Goal: Task Accomplishment & Management: Complete application form

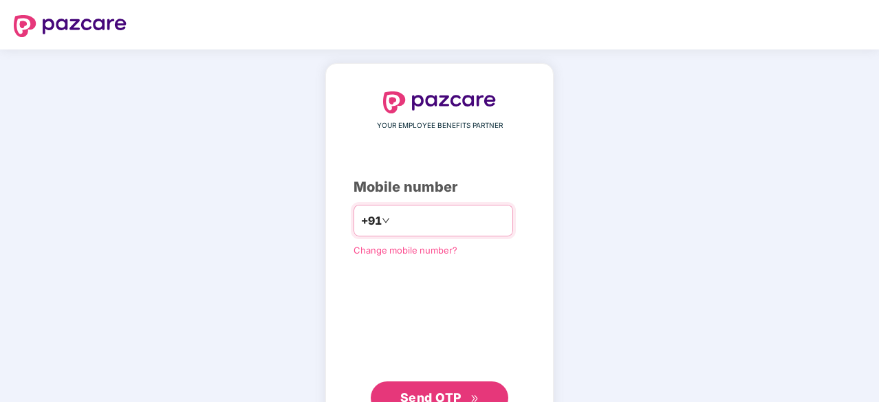
click at [415, 218] on input "number" at bounding box center [449, 221] width 113 height 22
type input "**********"
click at [458, 393] on span "Send OTP" at bounding box center [430, 396] width 61 height 14
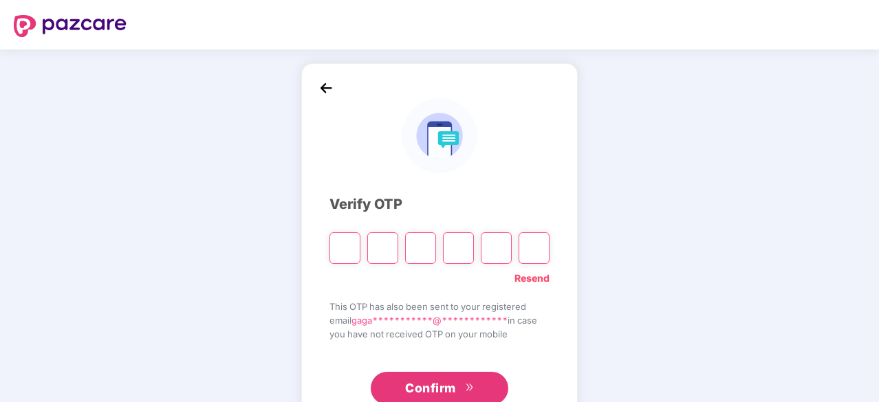
type input "*"
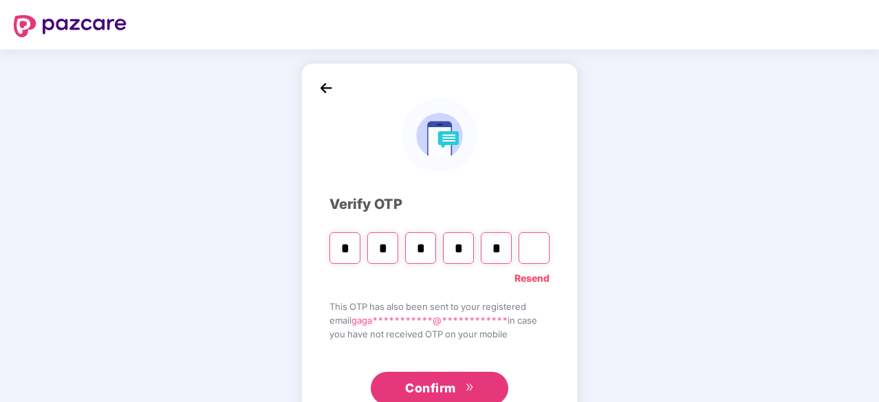
type input "*"
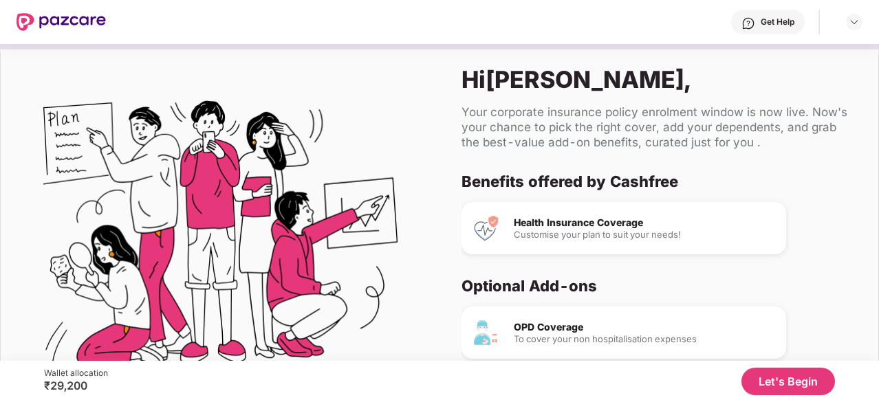
click at [784, 381] on button "Let's Begin" at bounding box center [788, 382] width 94 height 28
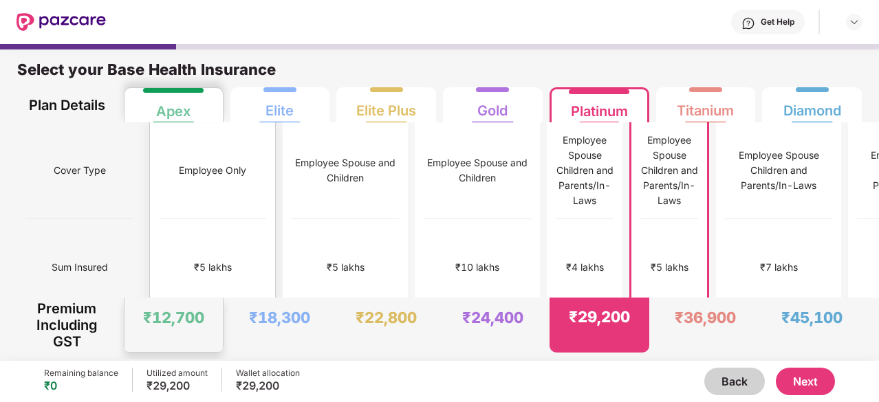
click at [175, 230] on div "₹5 lakhs" at bounding box center [212, 267] width 107 height 97
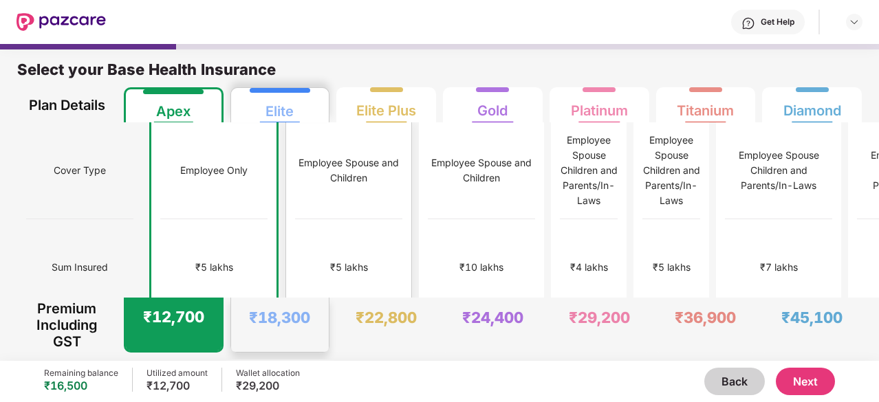
click at [295, 197] on div "Employee Spouse and Children" at bounding box center [348, 170] width 107 height 97
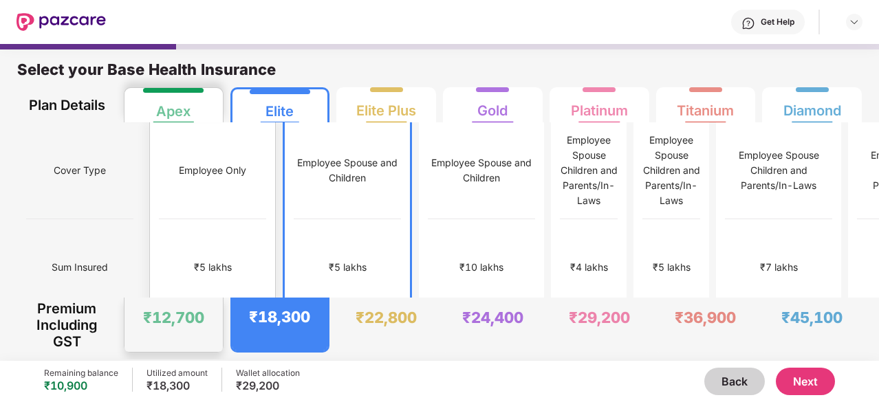
click at [162, 236] on div "₹5 lakhs" at bounding box center [212, 267] width 107 height 97
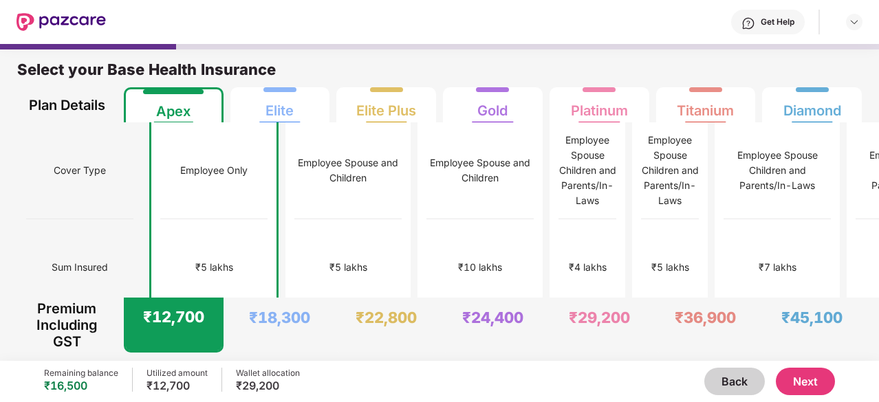
click at [805, 387] on button "Next" at bounding box center [805, 382] width 59 height 28
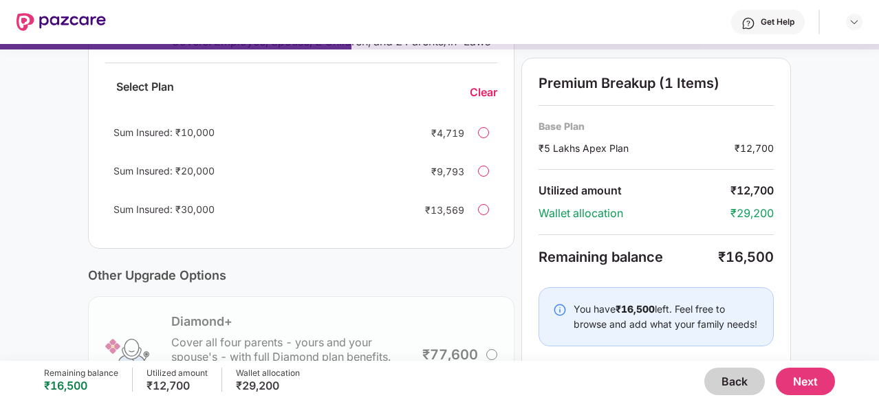
click at [50, 158] on div "Current Base Plan Change ₹5 Lakhs Apex Plan For you only ₹12,700 Add OPD Covera…" at bounding box center [439, 158] width 879 height 771
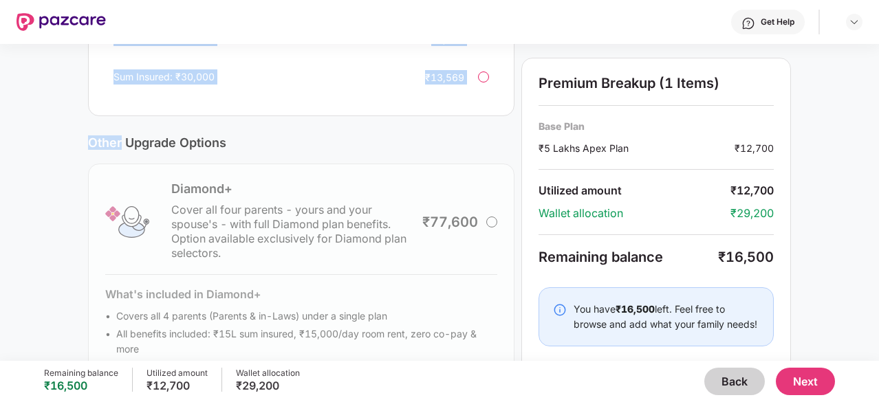
scroll to position [468, 0]
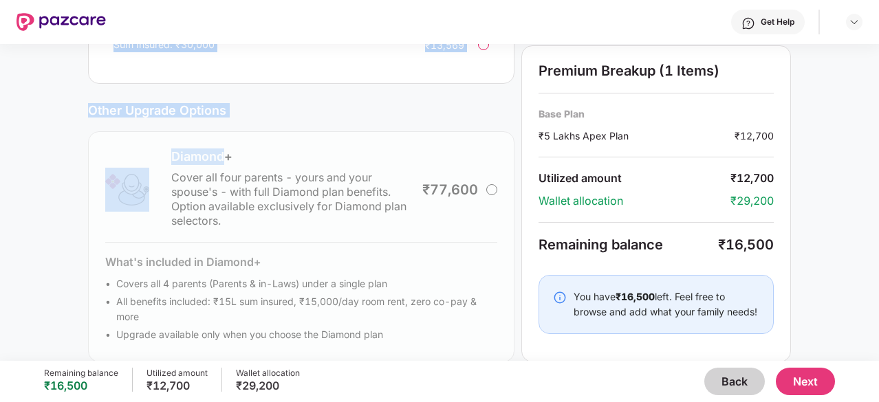
drag, startPoint x: 50, startPoint y: 158, endPoint x: 52, endPoint y: 195, distance: 37.2
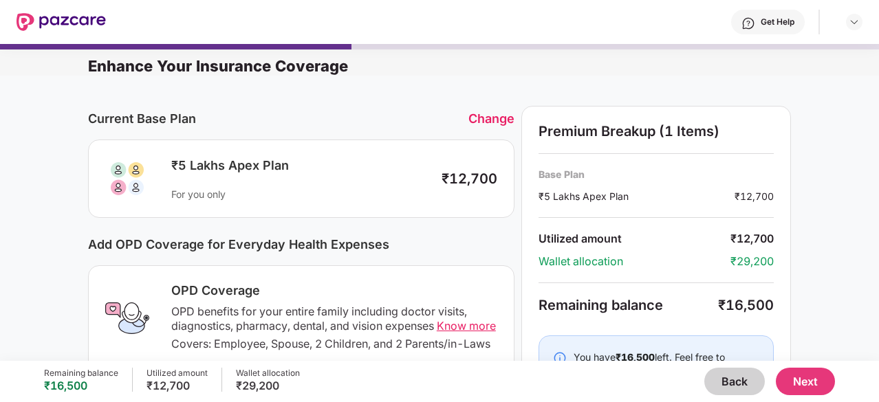
scroll to position [0, 0]
click at [734, 388] on button "Back" at bounding box center [734, 382] width 61 height 28
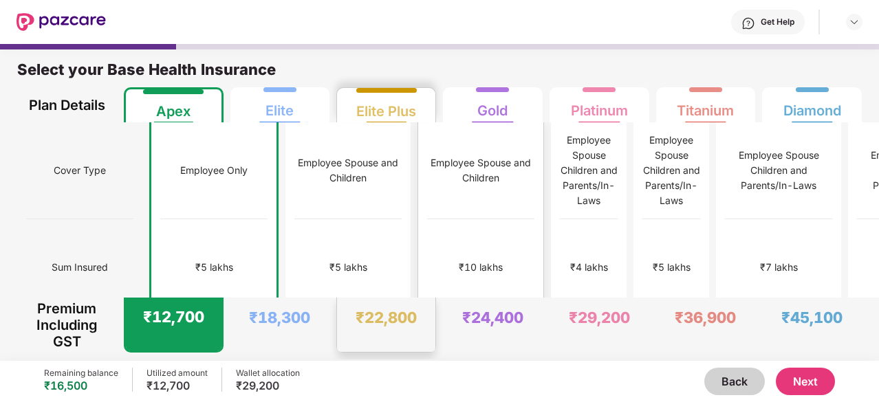
click at [427, 219] on div "₹10 lakhs" at bounding box center [480, 267] width 107 height 97
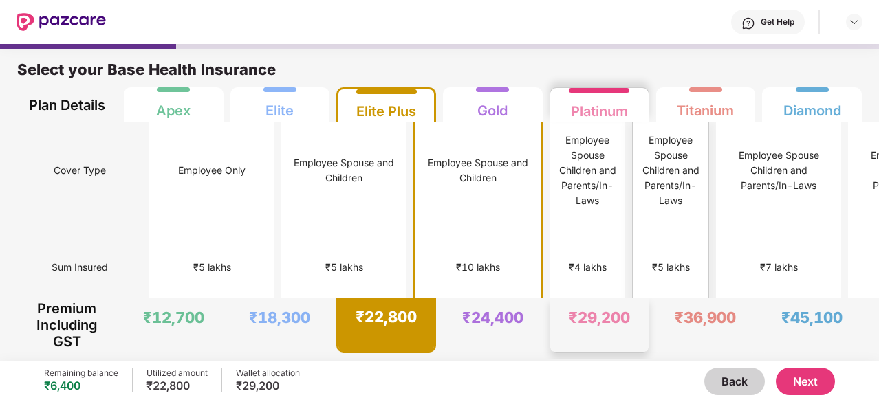
click at [642, 228] on div "₹5 lakhs" at bounding box center [671, 267] width 58 height 97
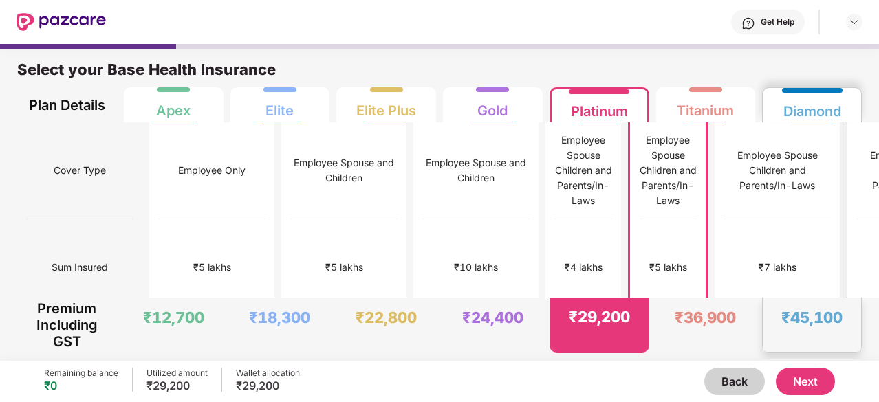
click at [853, 343] on div "₹45,100" at bounding box center [812, 325] width 98 height 54
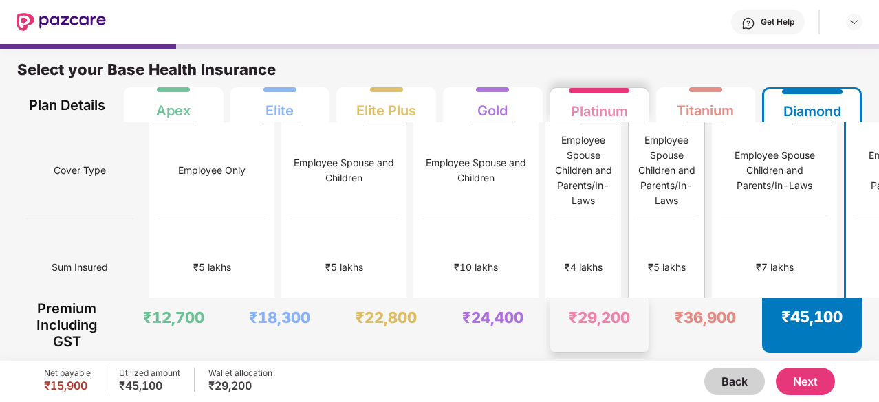
click at [648, 260] on div "₹5 lakhs" at bounding box center [667, 267] width 38 height 15
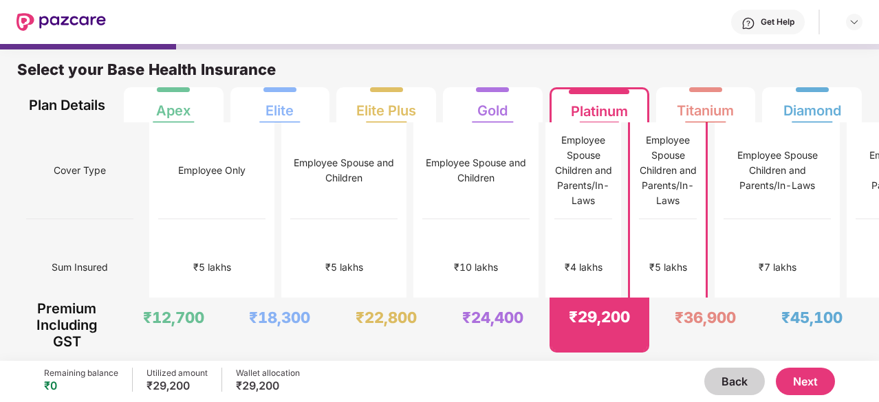
click at [513, 376] on div "Back Next" at bounding box center [567, 382] width 535 height 28
click at [811, 390] on button "Next" at bounding box center [805, 382] width 59 height 28
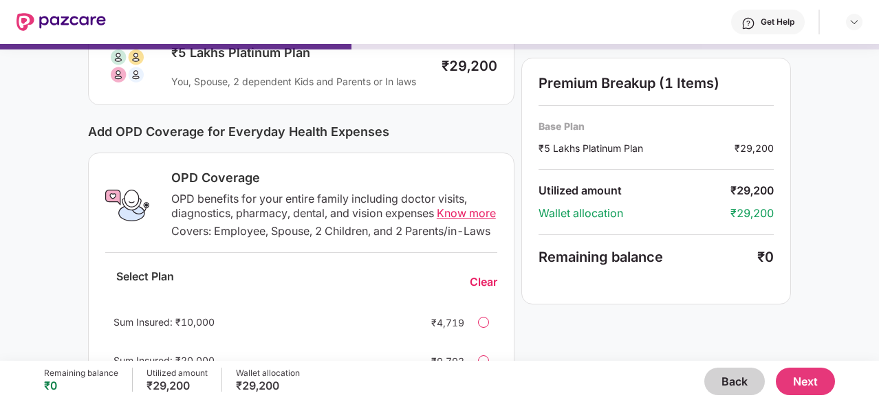
scroll to position [110, 0]
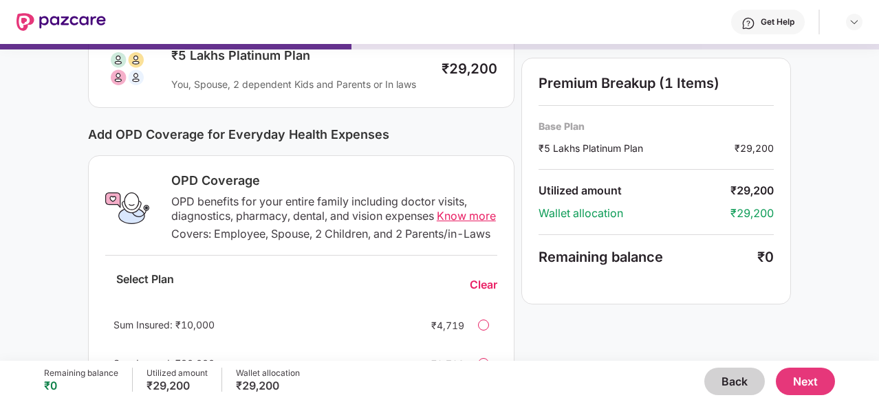
click at [448, 210] on span "Know more" at bounding box center [466, 216] width 59 height 14
click at [34, 182] on div "Current Base Plan Change ₹5 Lakhs Platinum Plan You, Spouse, 2 dependent Kids a…" at bounding box center [439, 351] width 879 height 771
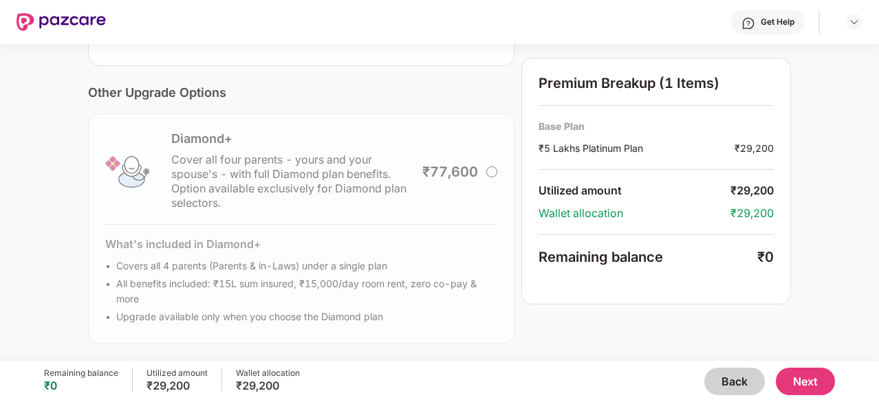
scroll to position [498, 0]
click at [739, 369] on button "Back" at bounding box center [734, 382] width 61 height 28
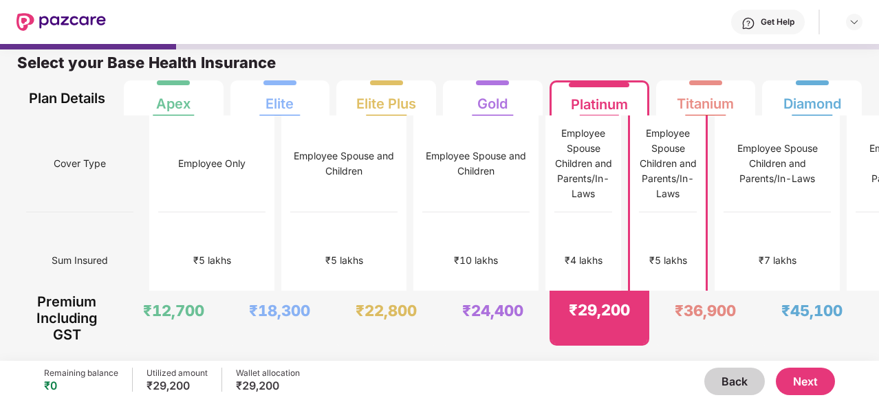
scroll to position [7, 0]
click at [455, 253] on div "₹10 lakhs" at bounding box center [477, 260] width 44 height 15
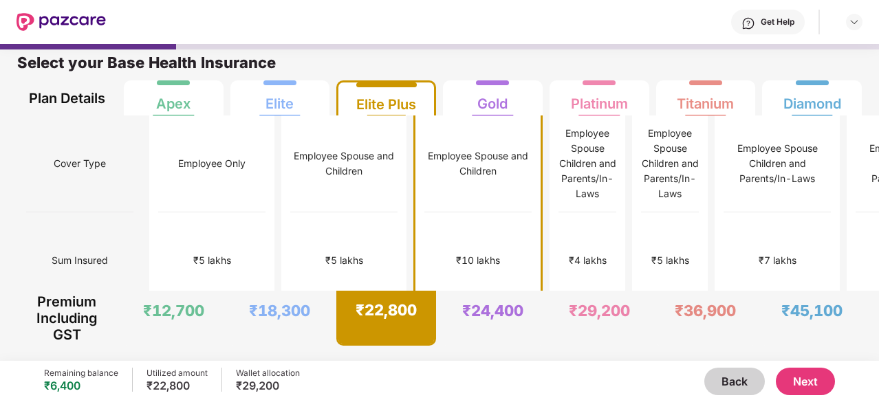
click at [826, 382] on button "Next" at bounding box center [805, 382] width 59 height 28
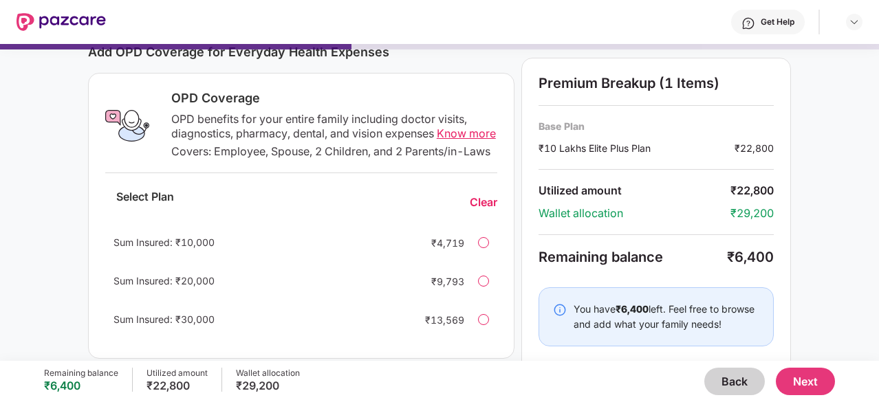
scroll to position [220, 0]
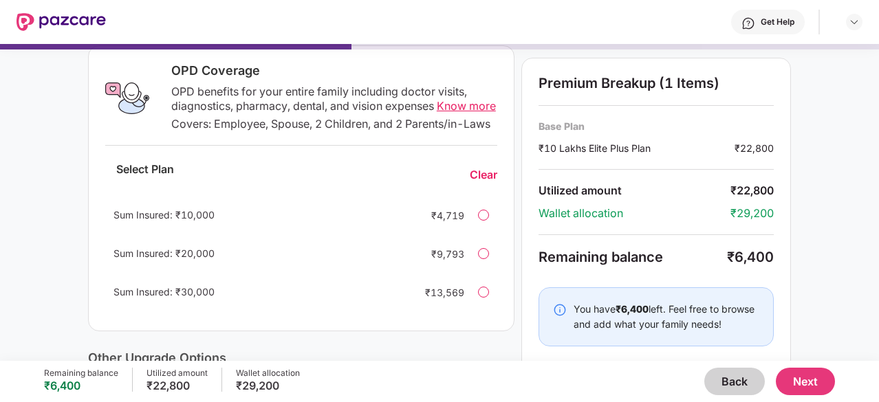
click at [486, 259] on div at bounding box center [483, 253] width 11 height 11
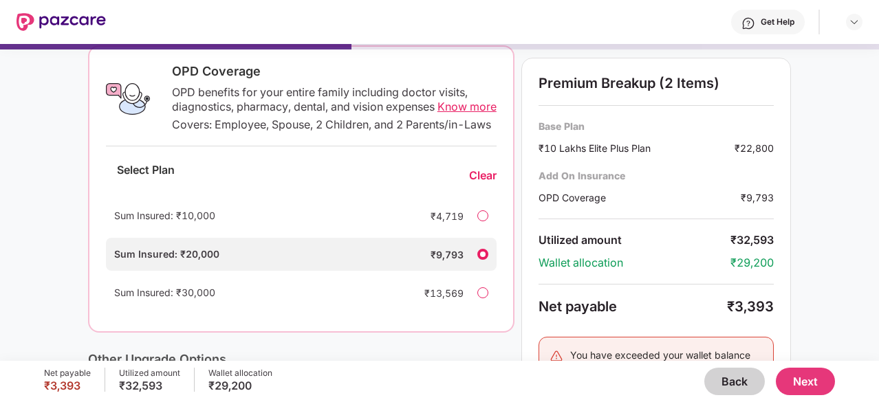
click at [491, 183] on div "Clear" at bounding box center [483, 176] width 28 height 14
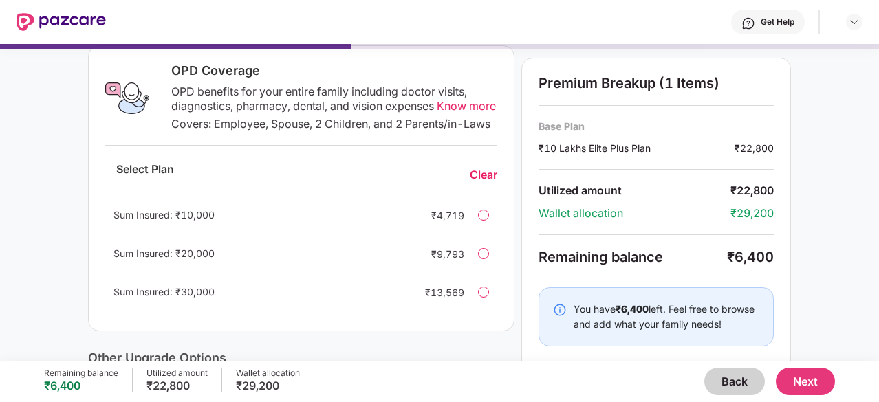
click at [809, 383] on button "Next" at bounding box center [805, 382] width 59 height 28
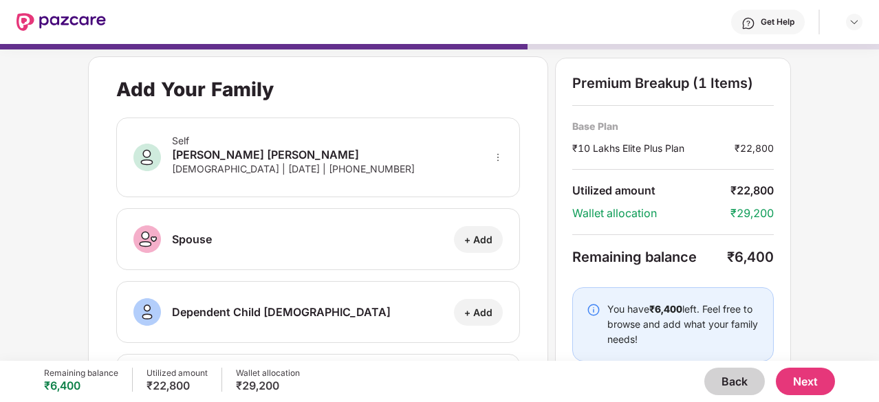
click at [806, 259] on div "Add Your Family Self [PERSON_NAME] [PERSON_NAME] [DEMOGRAPHIC_DATA] | [DATE] | …" at bounding box center [439, 195] width 879 height 317
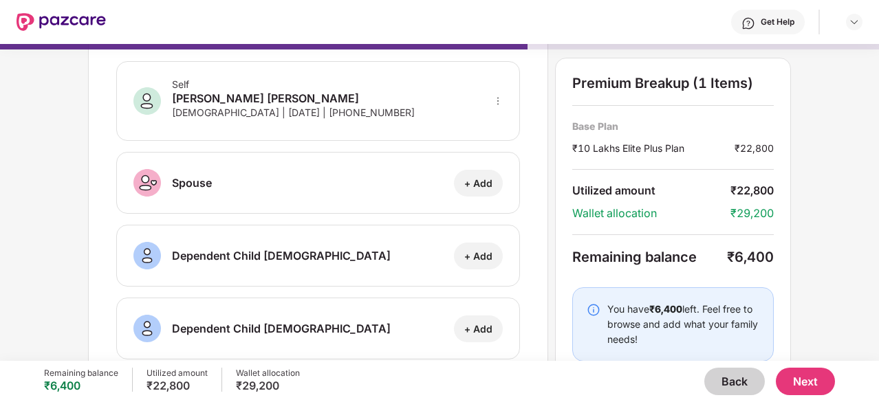
scroll to position [29, 0]
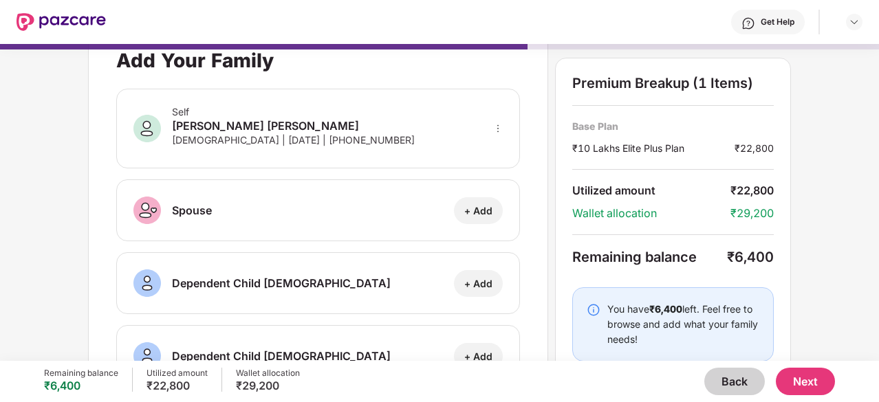
click at [803, 375] on button "Next" at bounding box center [805, 382] width 59 height 28
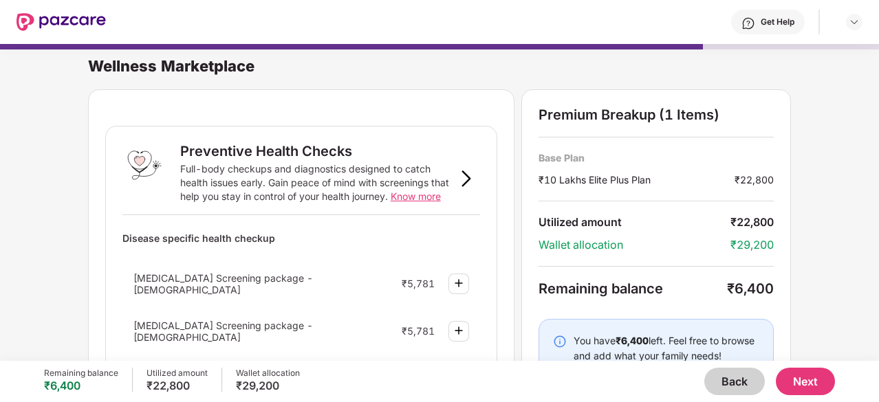
click at [815, 228] on div "Wellness Marketplace Preventive Health Checks Full-body checkups and diagnostic…" at bounding box center [439, 195] width 879 height 317
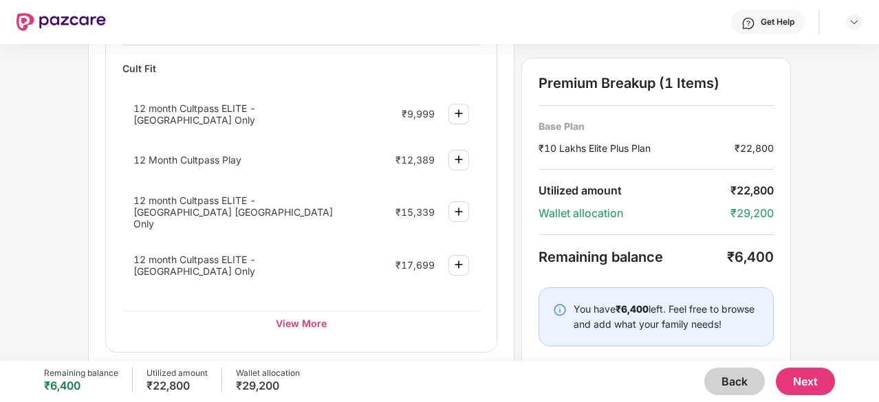
scroll to position [633, 0]
click at [289, 310] on div "View More" at bounding box center [301, 322] width 358 height 25
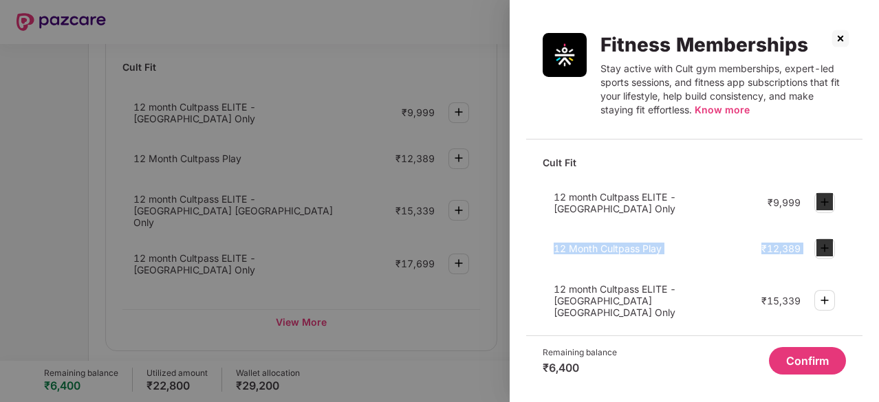
drag, startPoint x: 860, startPoint y: 197, endPoint x: 534, endPoint y: 288, distance: 338.4
click at [534, 288] on div "Cult Fit 12 month Cultpass ELITE - [GEOGRAPHIC_DATA] Only ₹9,999 12 Month Cultp…" at bounding box center [694, 243] width 336 height 185
click at [523, 280] on div "Fitness Memberships Stay active with Cult gym memberships, expert-led sports se…" at bounding box center [694, 201] width 369 height 402
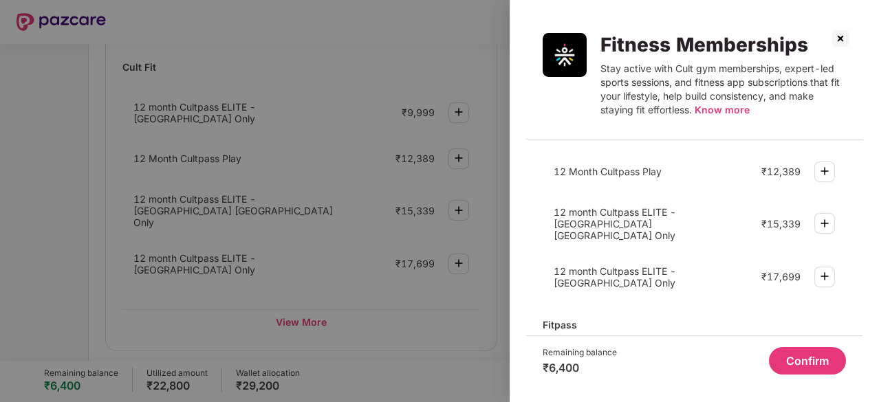
scroll to position [69, 0]
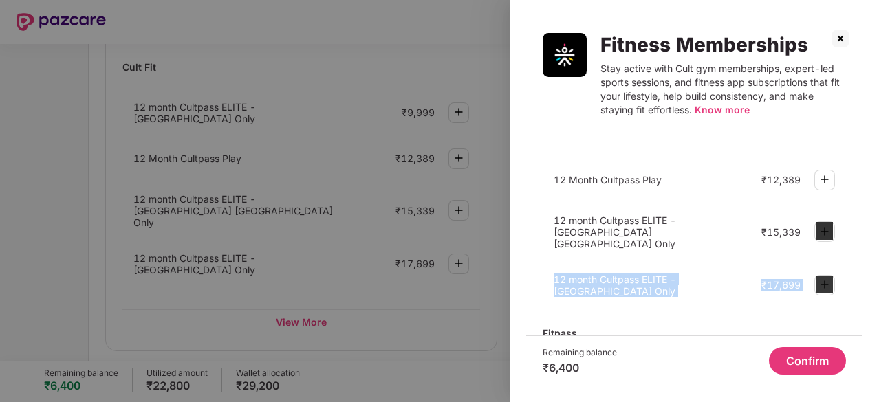
drag, startPoint x: 863, startPoint y: 224, endPoint x: 863, endPoint y: 261, distance: 37.8
click at [863, 261] on div "Fitness Memberships Stay active with Cult gym memberships, expert-led sports se…" at bounding box center [694, 201] width 369 height 402
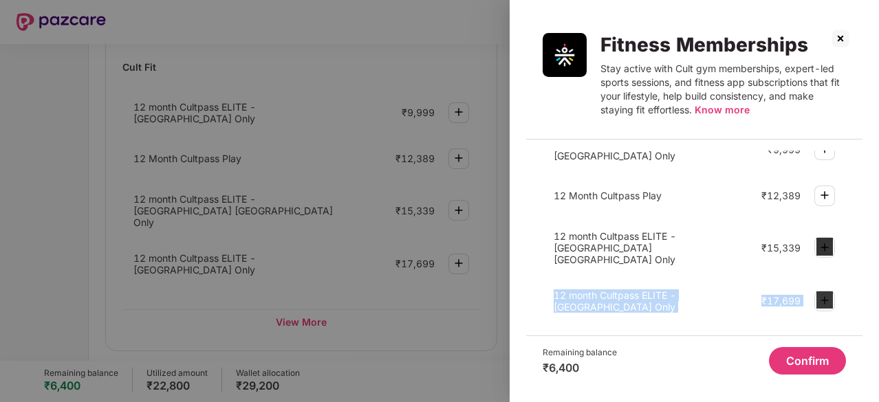
scroll to position [61, 0]
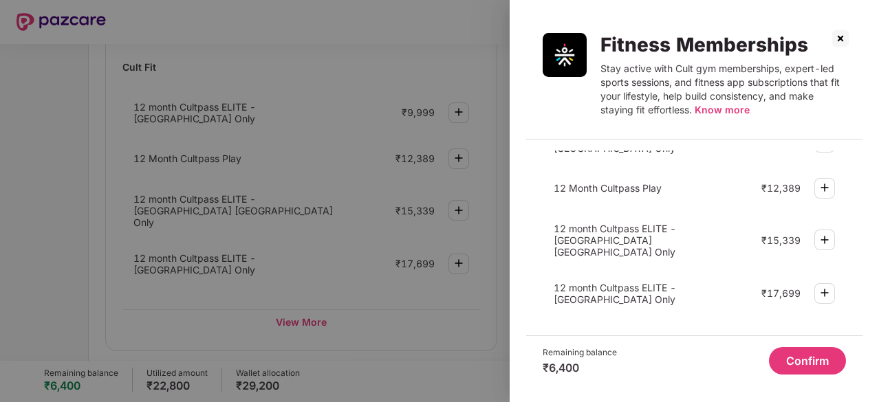
click at [528, 219] on div "Cult Fit 12 month Cultpass ELITE - [GEOGRAPHIC_DATA] Only ₹9,999 12 Month Cultp…" at bounding box center [694, 243] width 336 height 185
click at [843, 36] on img at bounding box center [841, 39] width 22 height 22
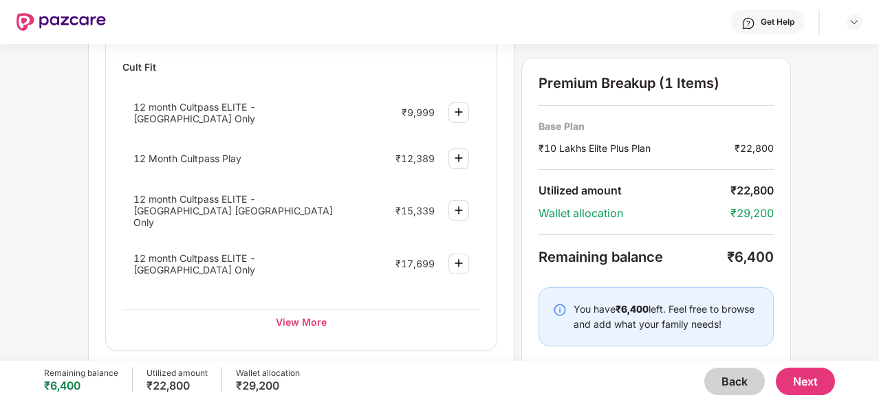
click at [733, 384] on button "Back" at bounding box center [734, 382] width 61 height 28
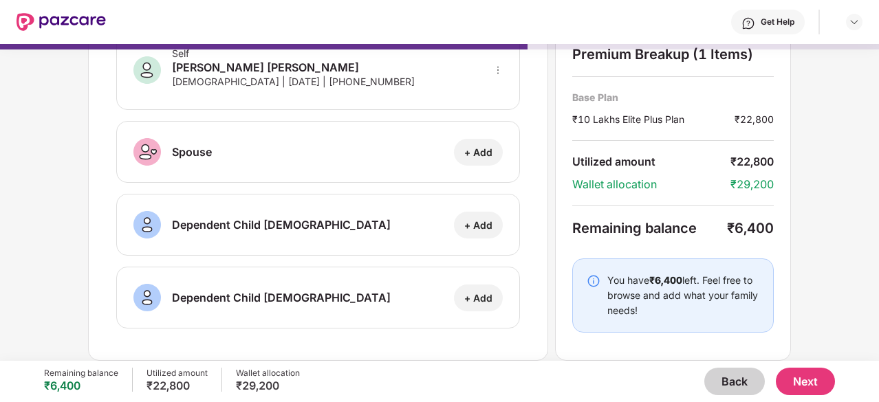
scroll to position [84, 0]
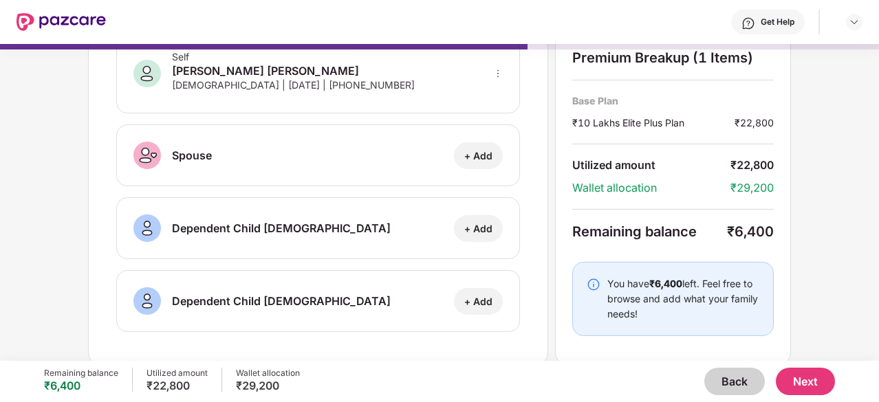
click at [733, 384] on button "Back" at bounding box center [734, 382] width 61 height 28
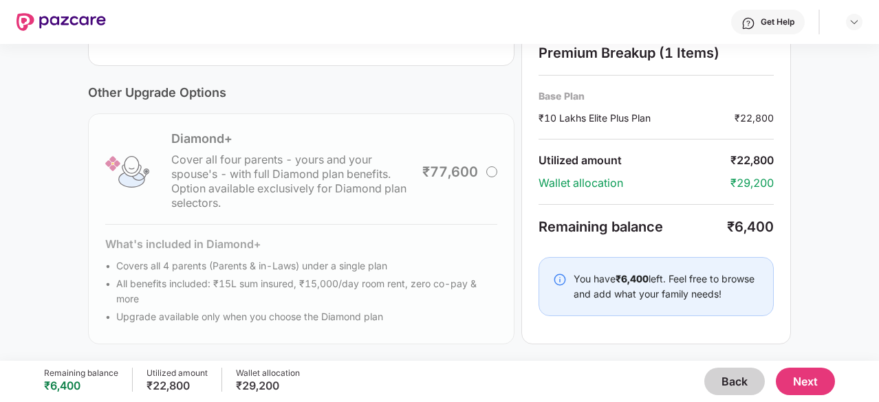
click at [733, 384] on button "Back" at bounding box center [734, 382] width 61 height 28
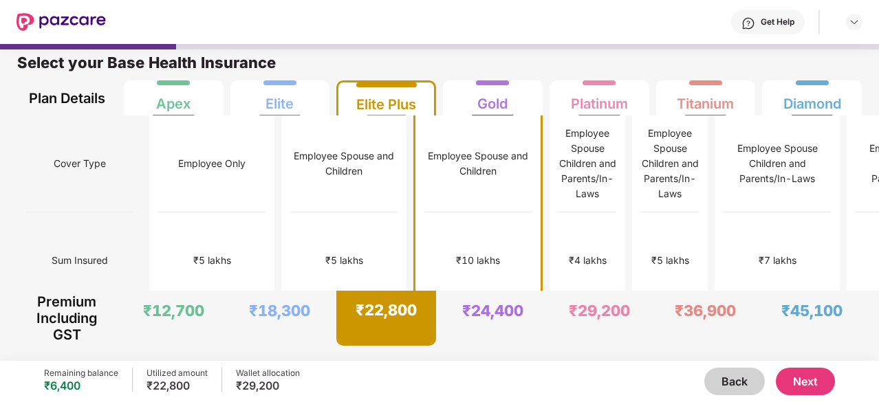
scroll to position [7, 0]
click at [188, 213] on div "₹5 lakhs" at bounding box center [212, 261] width 107 height 97
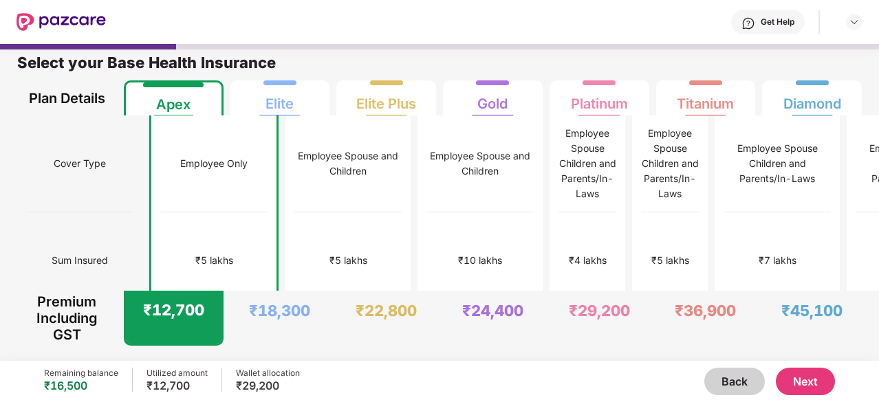
click at [818, 379] on button "Next" at bounding box center [805, 382] width 59 height 28
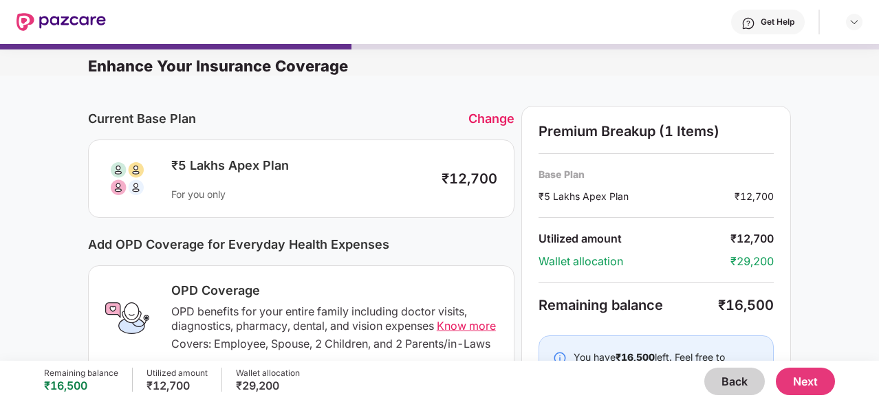
click at [818, 379] on button "Next" at bounding box center [805, 382] width 59 height 28
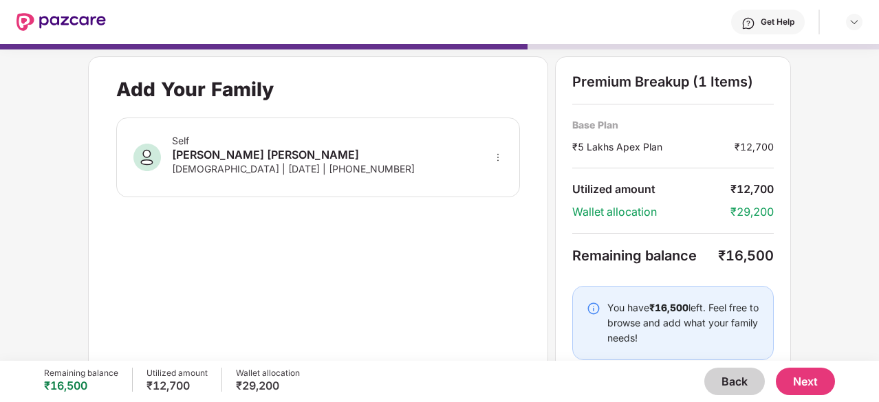
click at [818, 379] on button "Next" at bounding box center [805, 382] width 59 height 28
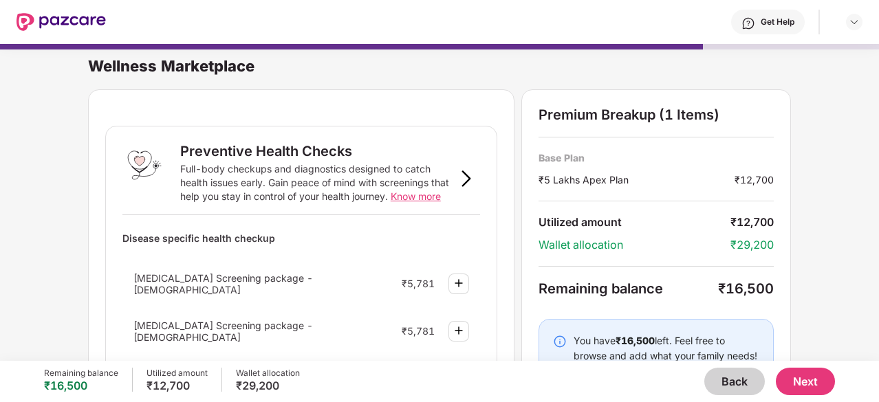
click at [826, 303] on div "Wellness Marketplace Preventive Health Checks Full-body checkups and diagnostic…" at bounding box center [439, 195] width 879 height 317
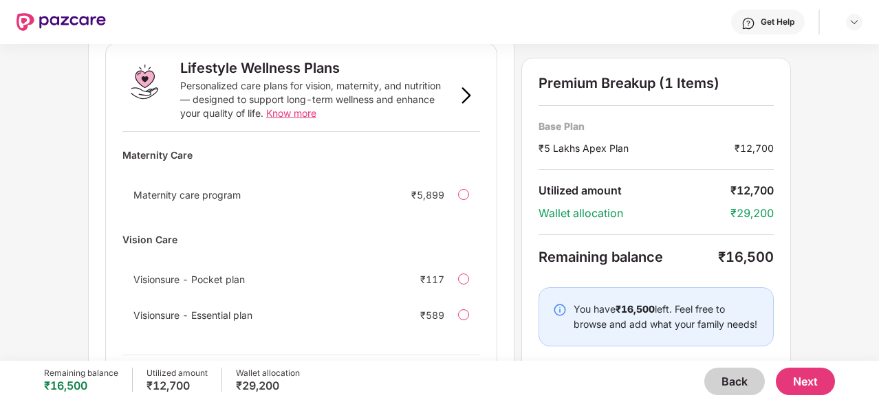
scroll to position [976, 0]
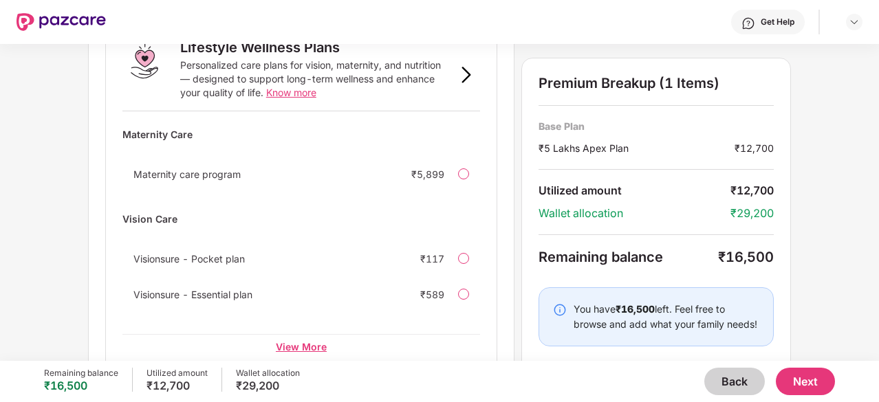
click at [296, 334] on div "View More" at bounding box center [301, 346] width 358 height 25
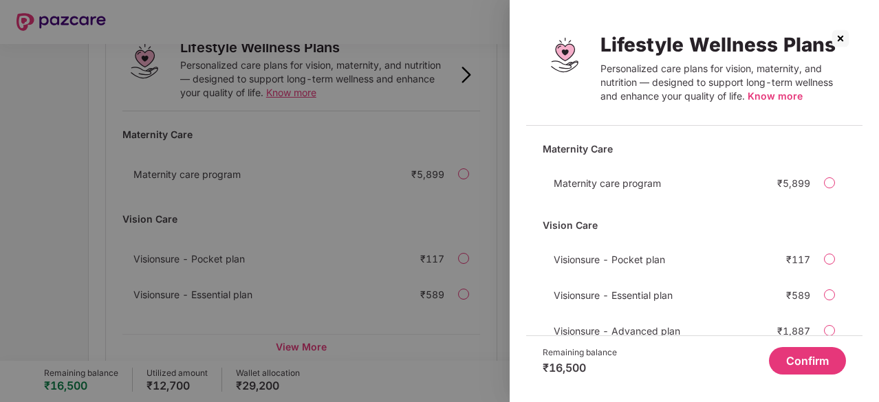
scroll to position [40, 0]
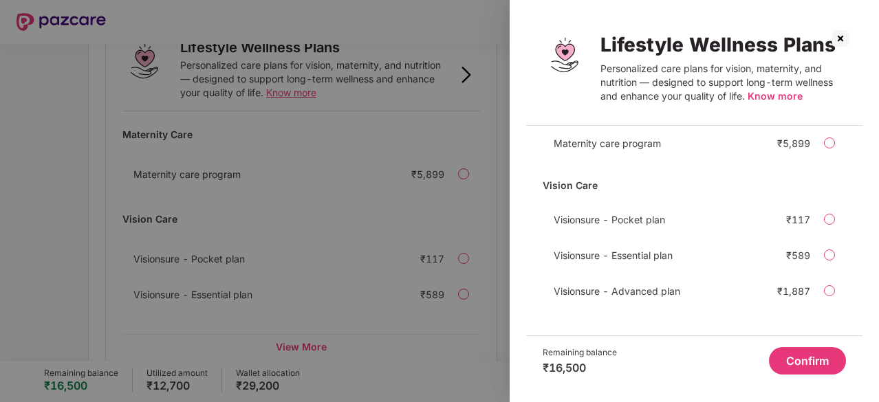
click at [840, 39] on img at bounding box center [841, 39] width 22 height 22
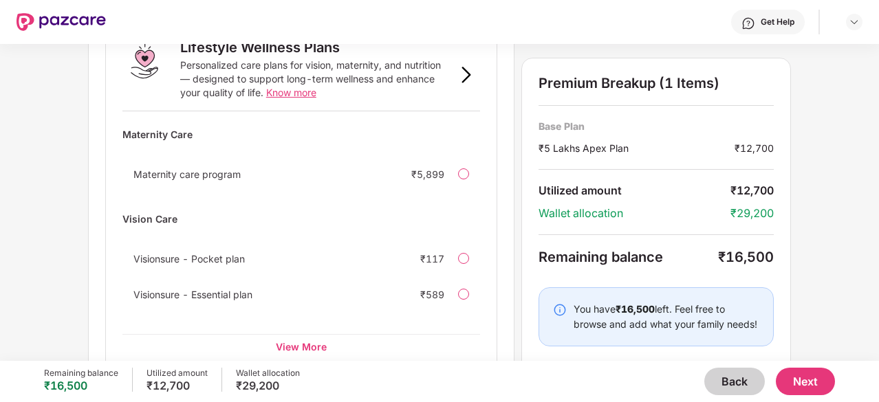
click at [839, 310] on div "Wellness Marketplace Preventive Health Checks Full-body checkups and diagnostic…" at bounding box center [439, 202] width 879 height 317
click at [874, 238] on div "Wellness Marketplace Preventive Health Checks Full-body checkups and diagnostic…" at bounding box center [439, 202] width 879 height 317
click at [875, 236] on div "Wellness Marketplace Preventive Health Checks Full-body checkups and diagnostic…" at bounding box center [439, 202] width 879 height 317
drag, startPoint x: 875, startPoint y: 236, endPoint x: 875, endPoint y: 307, distance: 70.8
click at [875, 307] on div "Wellness Marketplace Preventive Health Checks Full-body checkups and diagnostic…" at bounding box center [439, 202] width 879 height 317
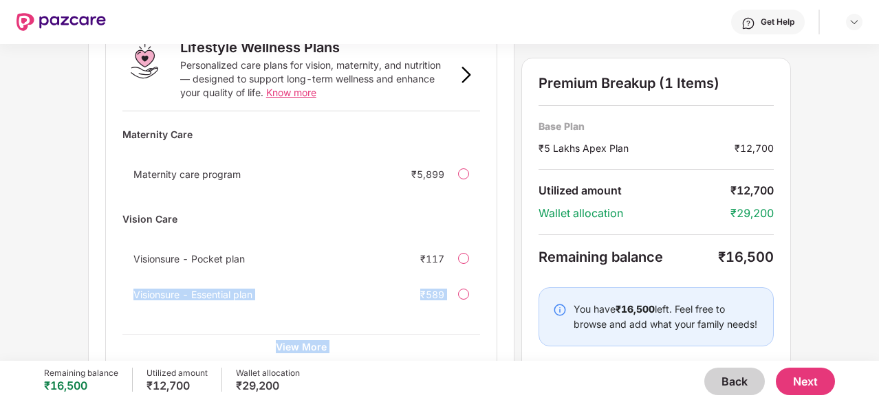
click at [860, 303] on div "Wellness Marketplace Preventive Health Checks Full-body checkups and diagnostic…" at bounding box center [439, 202] width 879 height 317
click at [877, 186] on div "Wellness Marketplace Preventive Health Checks Full-body checkups and diagnostic…" at bounding box center [439, 202] width 879 height 317
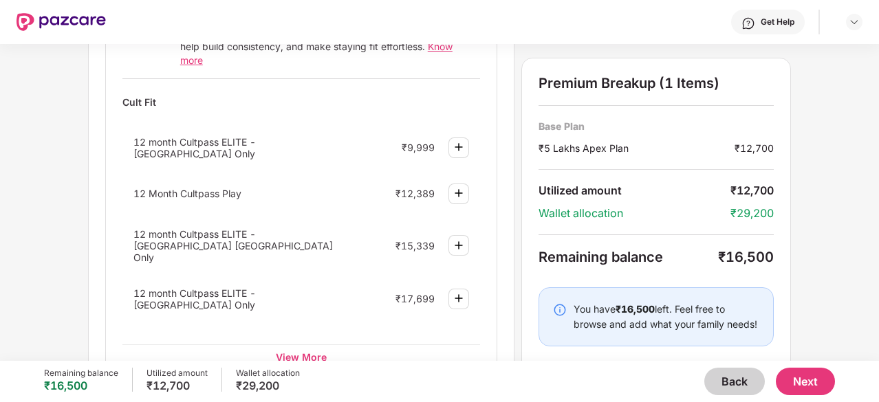
scroll to position [618, 0]
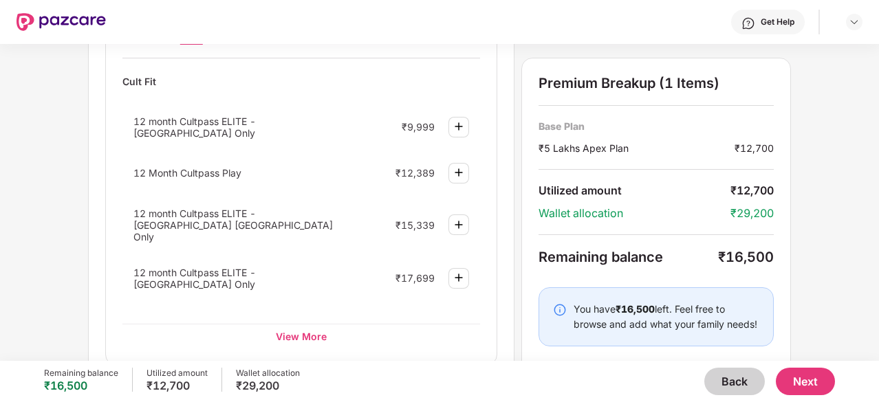
click at [457, 217] on img at bounding box center [459, 225] width 17 height 17
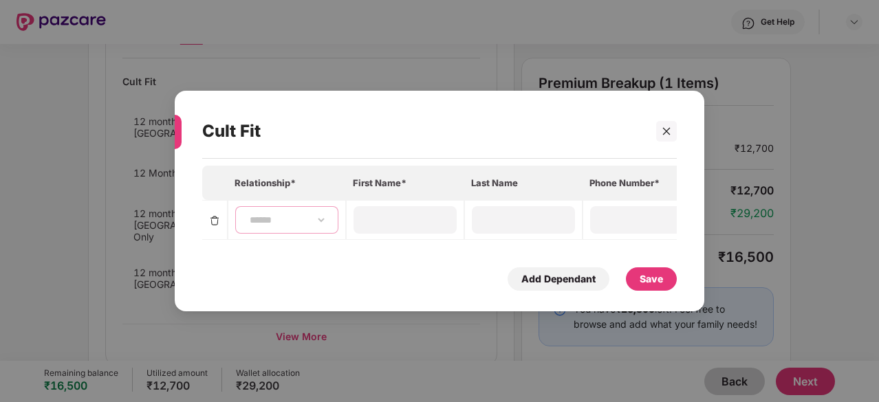
click at [322, 215] on select "**********" at bounding box center [287, 220] width 80 height 11
select select "****"
click at [247, 215] on select "**********" at bounding box center [287, 220] width 80 height 11
type input "*********"
type input "**********"
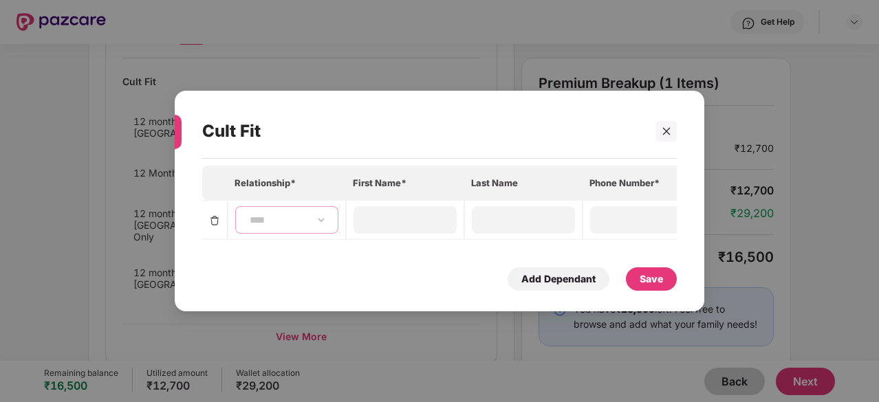
type input "**********"
click at [322, 219] on select "**********" at bounding box center [287, 220] width 80 height 11
select select "*****"
click at [247, 215] on select "**********" at bounding box center [287, 220] width 80 height 11
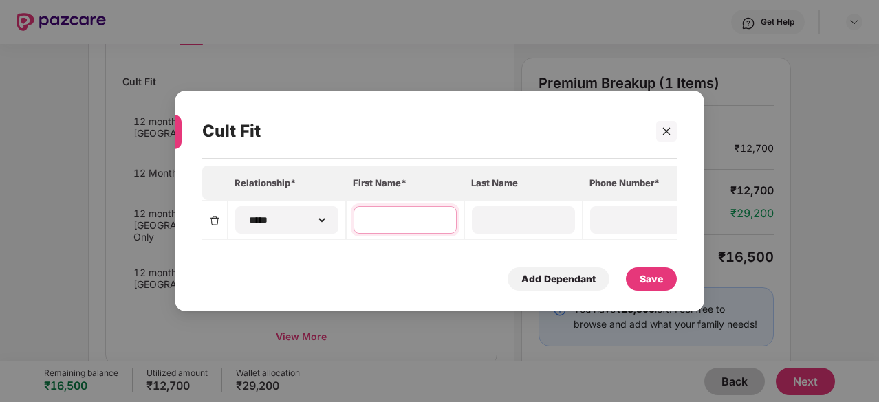
click at [374, 221] on input at bounding box center [405, 220] width 99 height 14
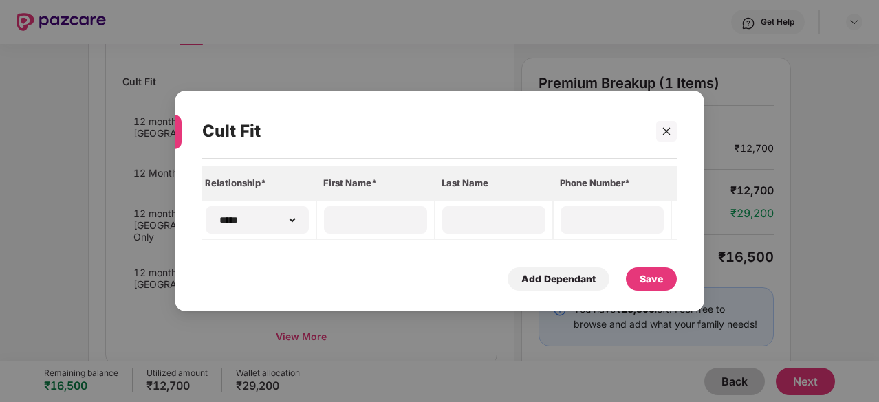
scroll to position [0, 0]
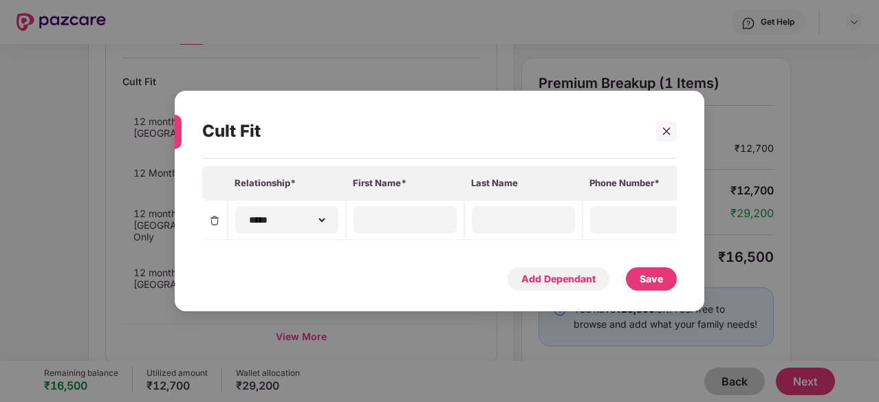
click at [533, 281] on div "Add Dependant" at bounding box center [558, 279] width 74 height 15
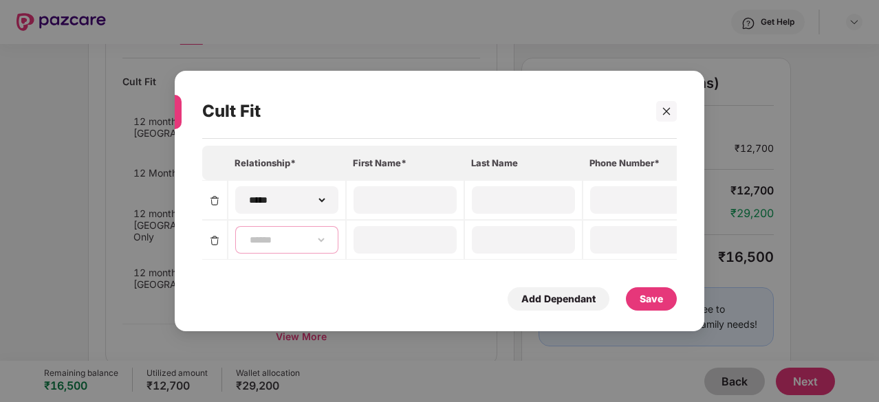
click at [322, 235] on select "**********" at bounding box center [287, 240] width 80 height 11
click at [210, 237] on img at bounding box center [214, 240] width 11 height 11
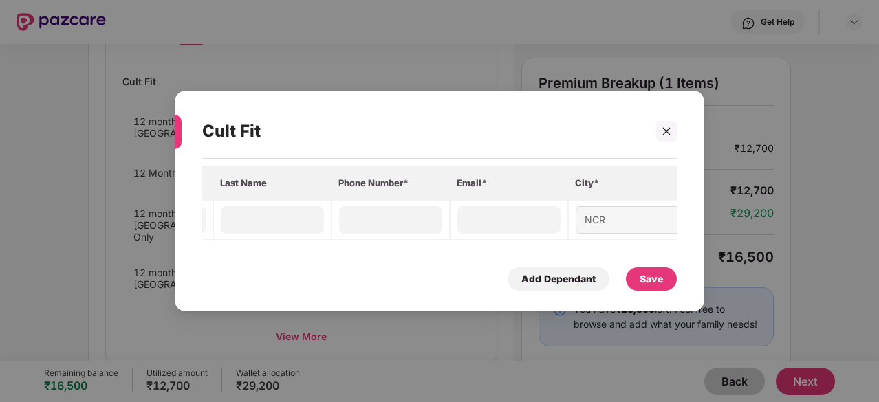
scroll to position [0, 264]
click at [666, 131] on icon "close" at bounding box center [667, 132] width 10 height 10
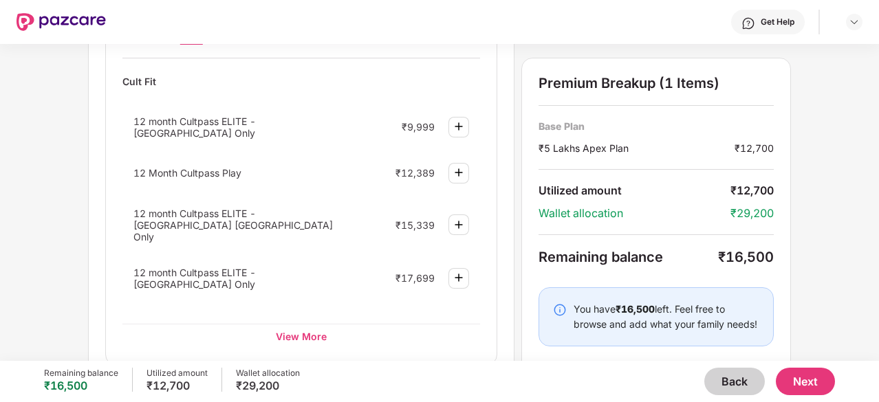
click at [731, 386] on button "Back" at bounding box center [734, 382] width 61 height 28
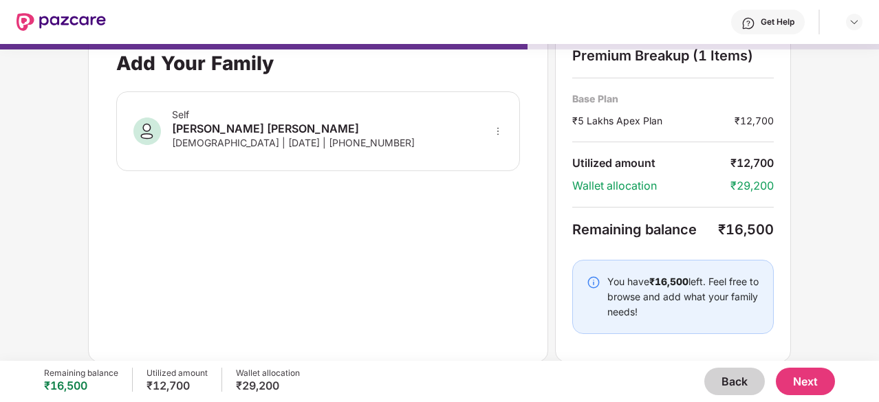
click at [731, 386] on button "Back" at bounding box center [734, 382] width 61 height 28
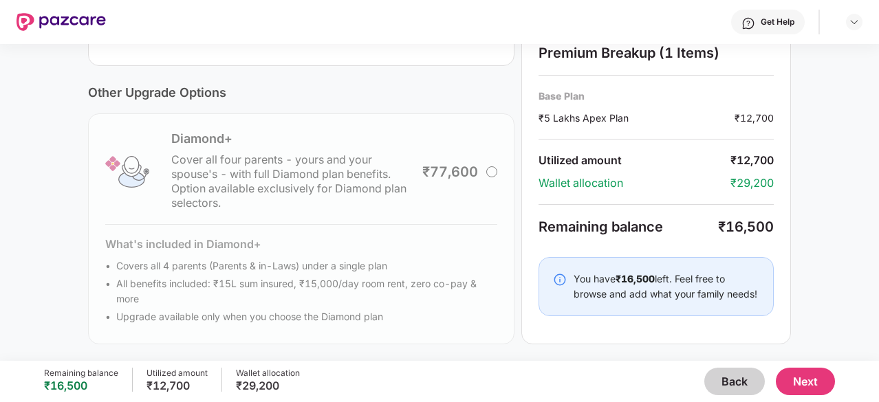
click at [731, 384] on button "Back" at bounding box center [734, 382] width 61 height 28
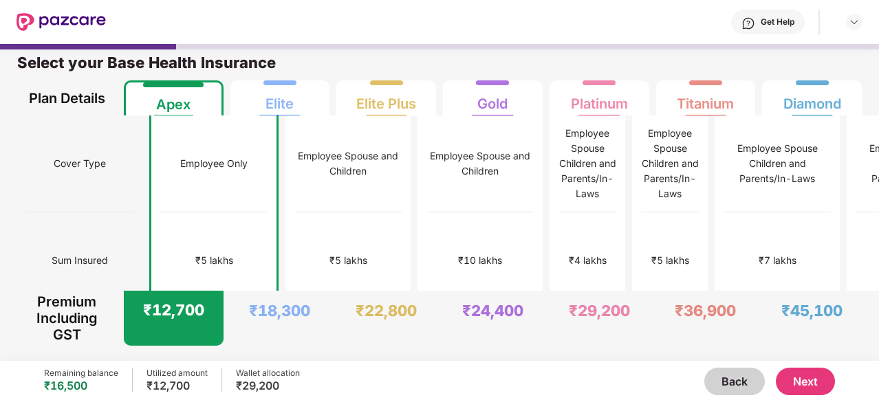
scroll to position [7, 0]
click at [459, 253] on div "₹10 lakhs" at bounding box center [481, 260] width 44 height 15
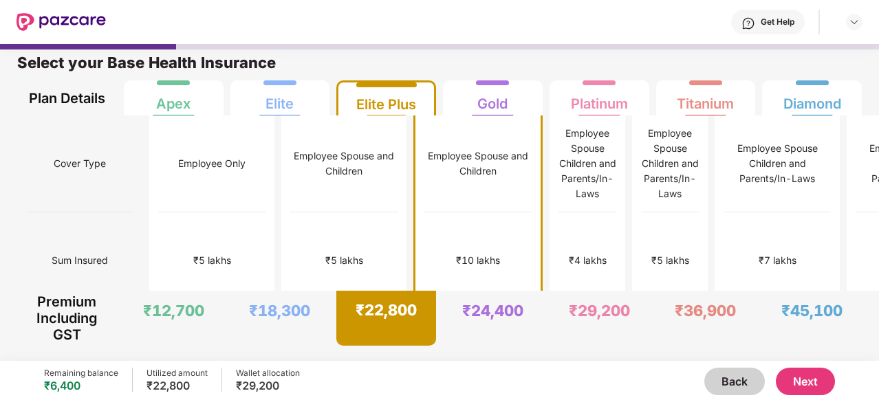
click at [825, 385] on button "Next" at bounding box center [805, 382] width 59 height 28
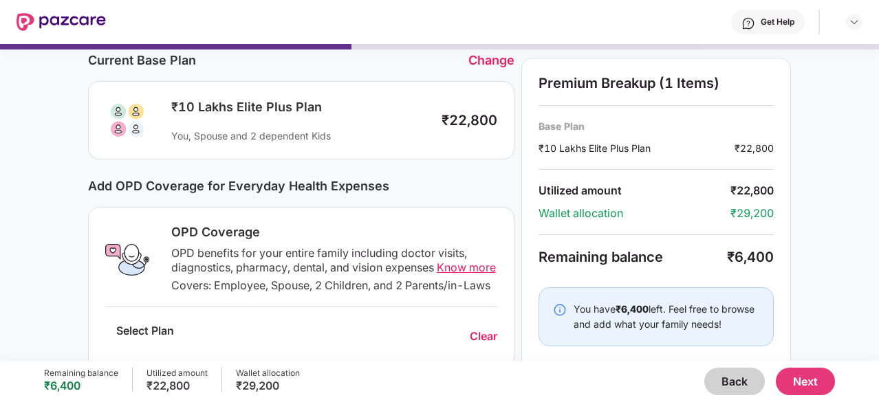
scroll to position [30, 0]
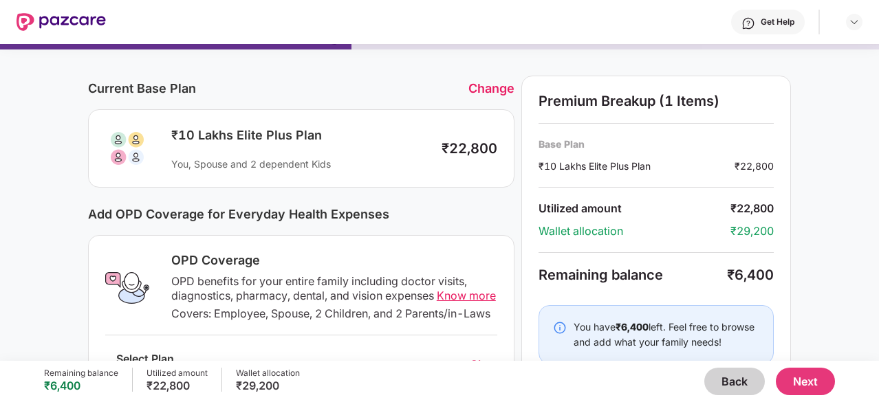
click at [804, 374] on button "Next" at bounding box center [805, 382] width 59 height 28
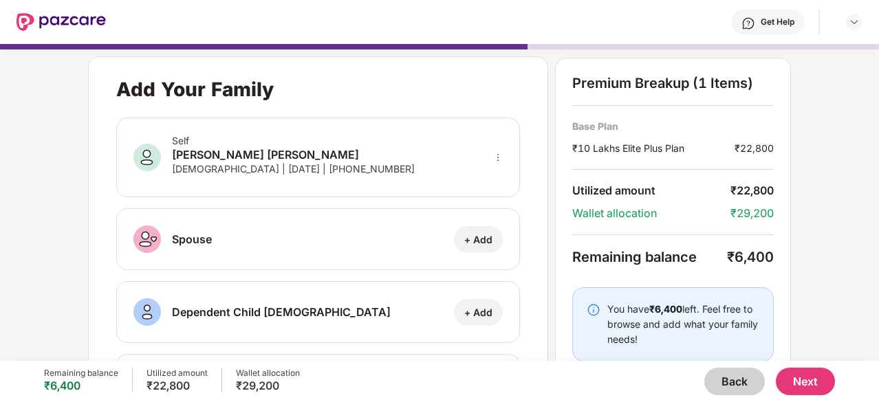
click at [810, 376] on button "Next" at bounding box center [805, 382] width 59 height 28
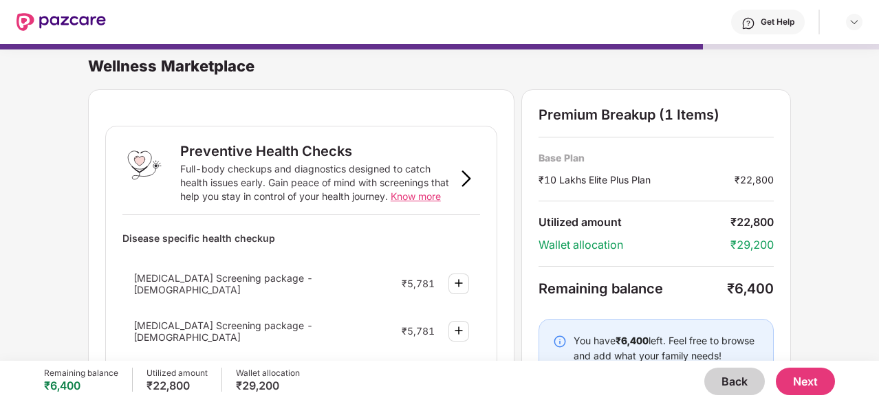
click at [828, 276] on div "Wellness Marketplace Preventive Health Checks Full-body checkups and diagnostic…" at bounding box center [439, 195] width 879 height 317
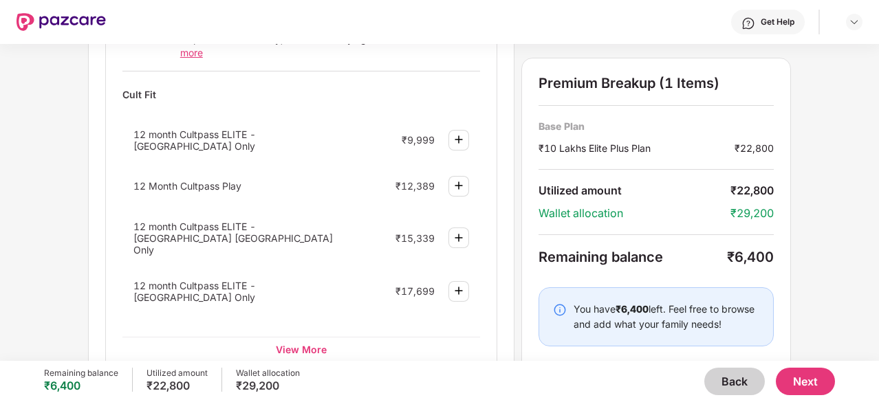
scroll to position [633, 0]
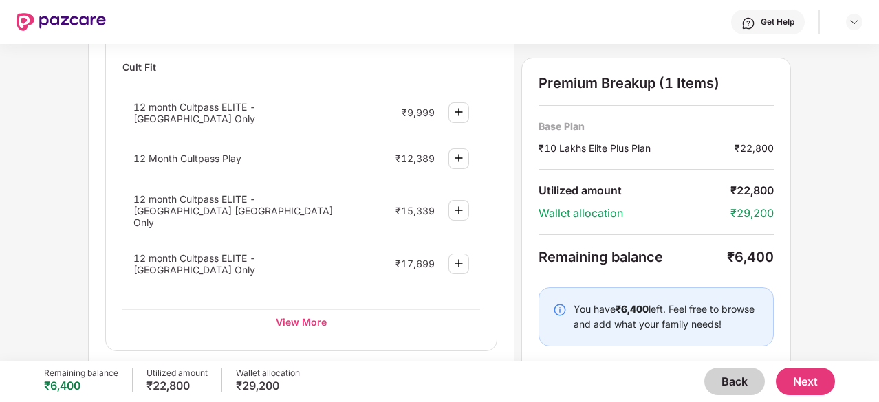
click at [462, 202] on img at bounding box center [459, 210] width 17 height 17
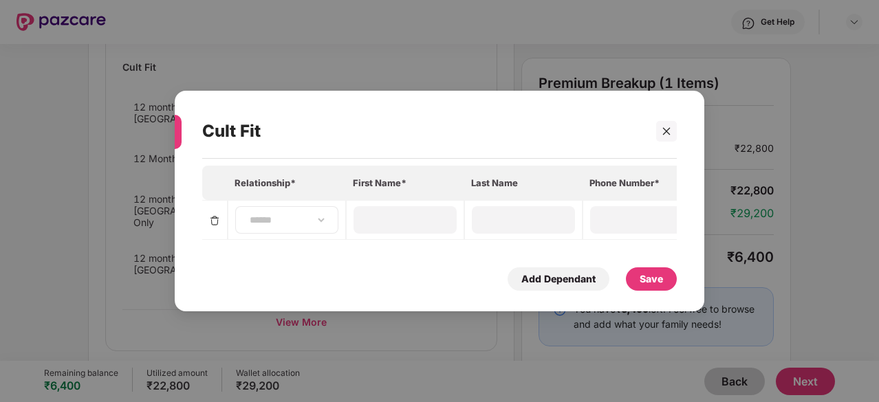
click at [330, 215] on div "**********" at bounding box center [286, 220] width 103 height 28
click at [319, 221] on select "**********" at bounding box center [287, 220] width 80 height 11
select select "*****"
click at [247, 215] on select "**********" at bounding box center [287, 220] width 80 height 11
click at [402, 213] on input at bounding box center [405, 220] width 99 height 14
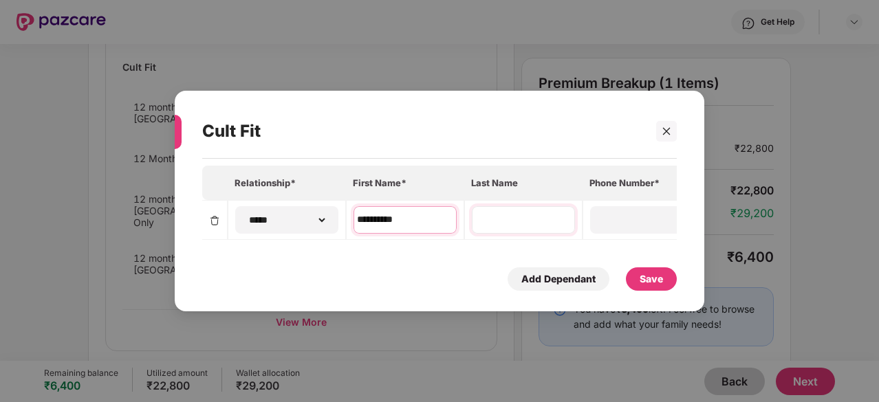
type input "**********"
click at [517, 214] on input at bounding box center [523, 220] width 99 height 14
type input "******"
click at [604, 219] on input at bounding box center [641, 220] width 99 height 14
type input "**********"
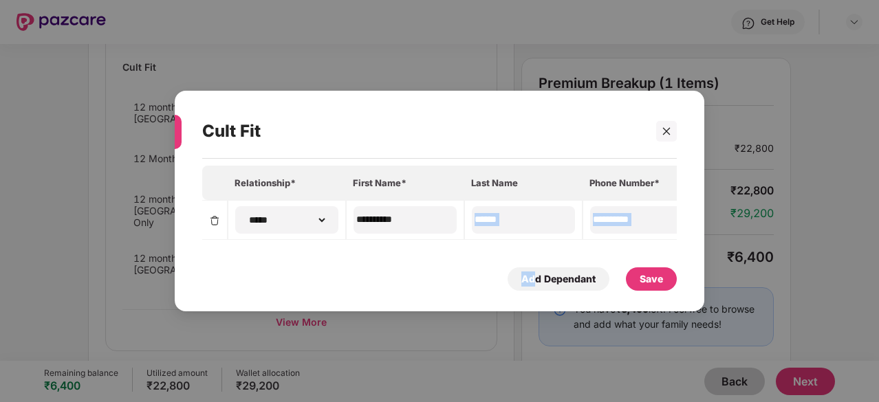
drag, startPoint x: 476, startPoint y: 236, endPoint x: 521, endPoint y: 247, distance: 46.7
click at [521, 247] on div "**********" at bounding box center [439, 228] width 475 height 125
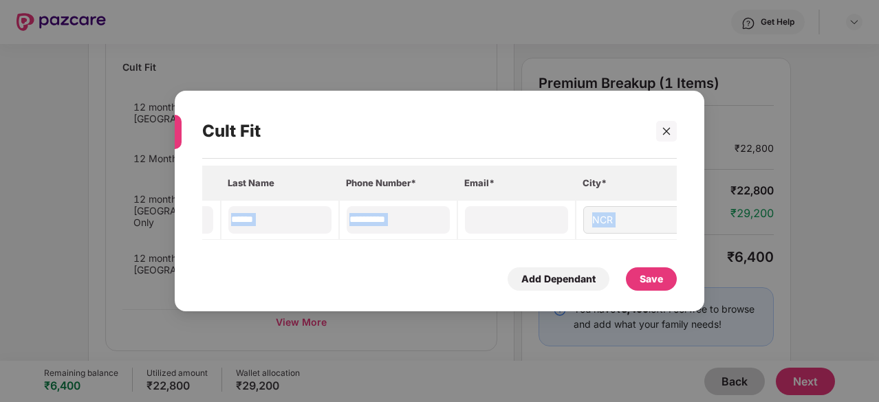
scroll to position [0, 264]
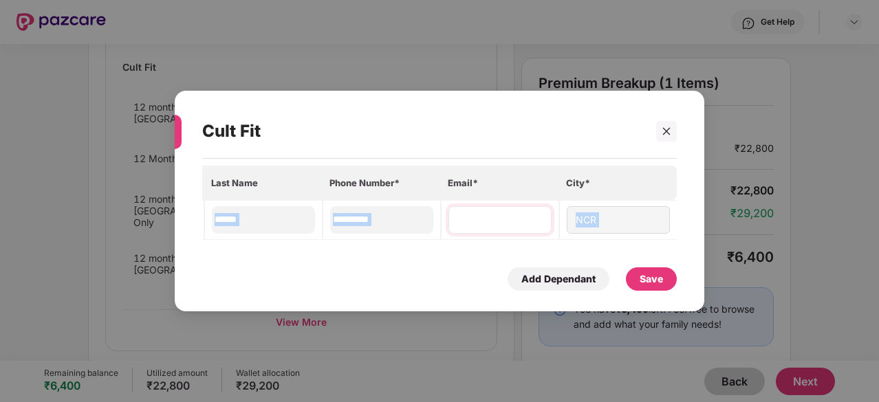
click at [518, 221] on input at bounding box center [500, 220] width 99 height 14
type input "**********"
drag, startPoint x: 479, startPoint y: 108, endPoint x: 492, endPoint y: 102, distance: 14.2
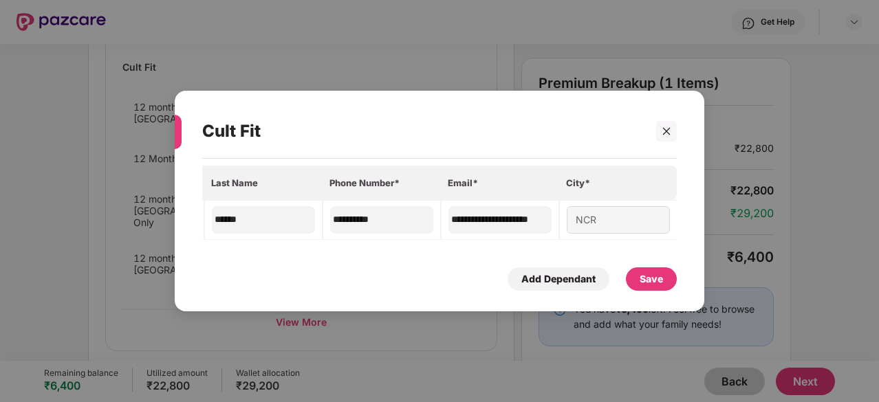
click at [492, 105] on div "Cult Fit" at bounding box center [419, 132] width 435 height 54
click at [658, 282] on div "Save" at bounding box center [651, 279] width 23 height 15
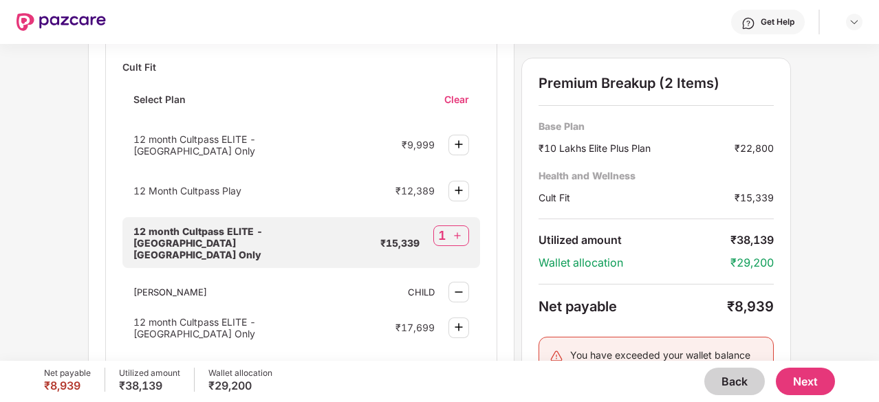
click at [843, 270] on div "Wellness Marketplace Preventive Health Checks Full-body checkups and diagnostic…" at bounding box center [439, 202] width 879 height 317
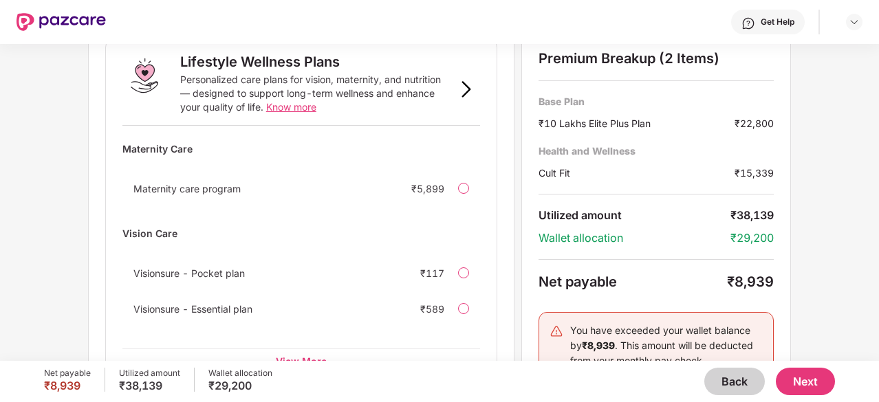
scroll to position [1042, 0]
